Goal: Find specific page/section: Find specific page/section

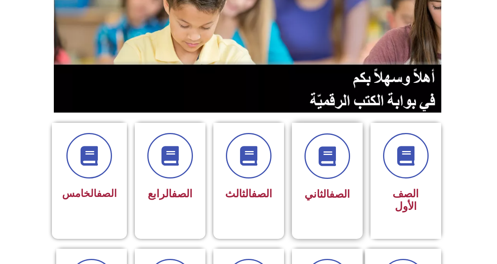
scroll to position [157, 0]
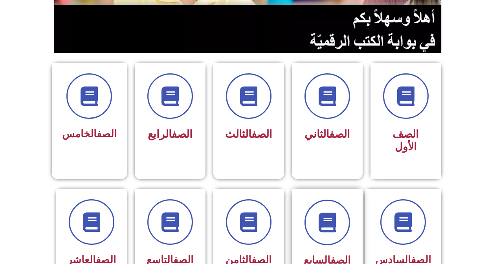
click at [337, 231] on div at bounding box center [328, 223] width 50 height 46
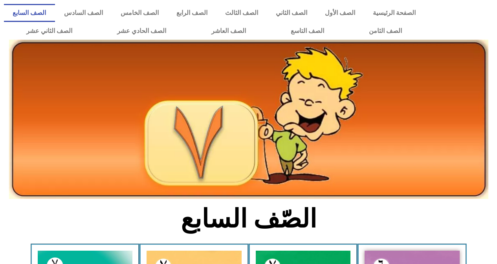
scroll to position [118, 0]
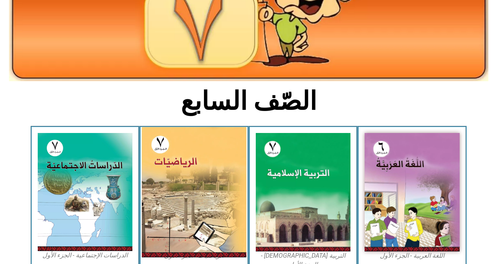
click at [229, 197] on img at bounding box center [194, 192] width 105 height 130
click at [230, 196] on img at bounding box center [194, 192] width 105 height 130
click at [211, 184] on img at bounding box center [194, 192] width 105 height 130
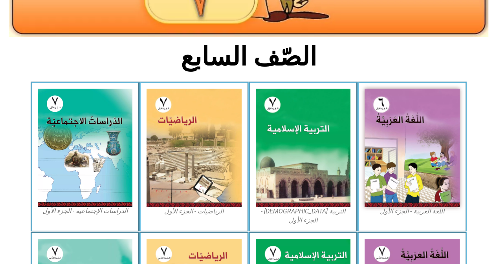
scroll to position [196, 0]
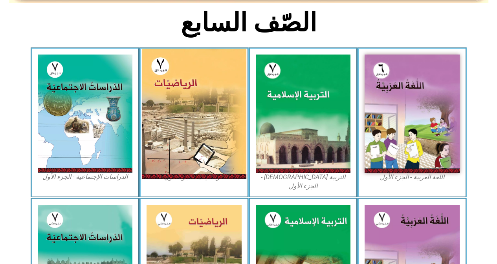
click at [195, 102] on img at bounding box center [194, 114] width 105 height 130
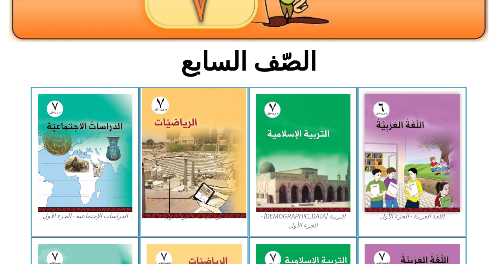
click at [195, 102] on img at bounding box center [194, 153] width 105 height 130
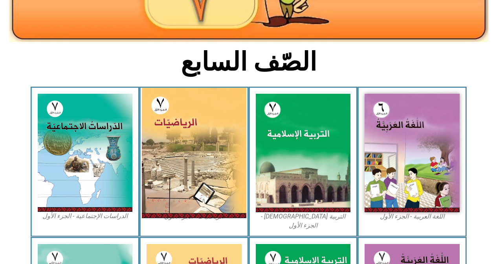
click at [195, 102] on img at bounding box center [194, 153] width 105 height 130
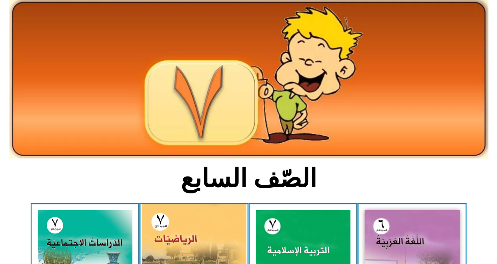
scroll to position [0, 0]
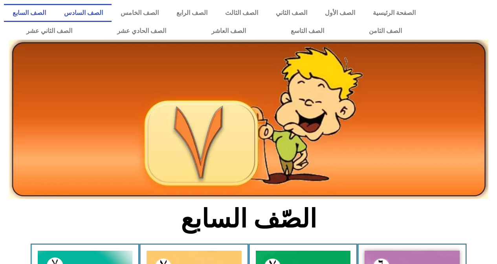
click at [112, 17] on link "الصف السادس" at bounding box center [83, 13] width 57 height 18
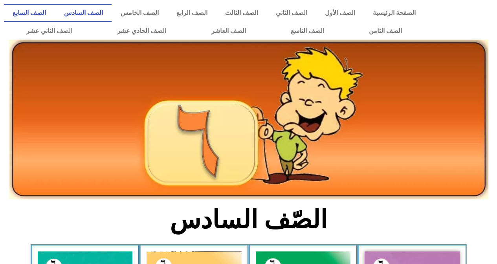
click at [55, 14] on link "الصف السابع" at bounding box center [29, 13] width 51 height 18
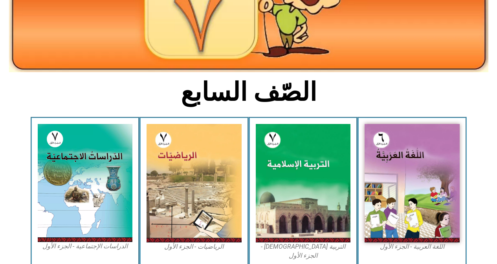
scroll to position [157, 0]
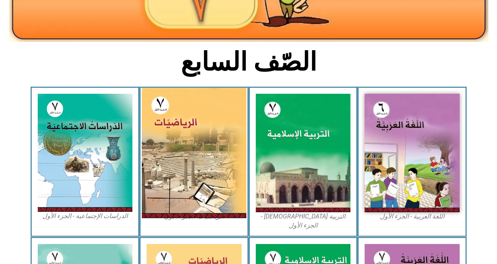
click at [154, 142] on img at bounding box center [194, 153] width 105 height 130
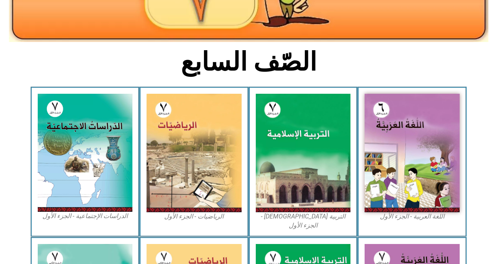
drag, startPoint x: 154, startPoint y: 142, endPoint x: 291, endPoint y: 59, distance: 160.4
click at [156, 139] on img at bounding box center [194, 153] width 95 height 119
